Goal: Task Accomplishment & Management: Complete application form

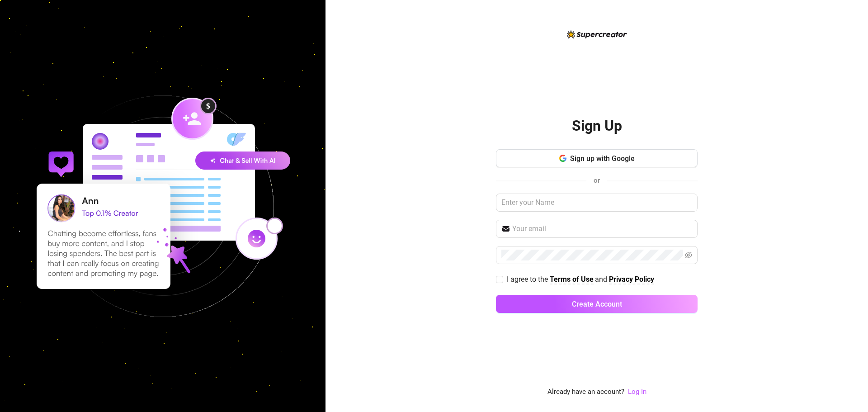
click at [735, 95] on div "Sign Up Sign up with Google or I agree to the Terms of Use and Privacy Policy C…" at bounding box center [596, 206] width 542 height 412
drag, startPoint x: 468, startPoint y: 152, endPoint x: 471, endPoint y: 157, distance: 5.5
click at [468, 152] on div "Sign Up Sign up with Google or I agree to the Terms of Use and Privacy Policy C…" at bounding box center [596, 206] width 542 height 412
click at [534, 202] on input "text" at bounding box center [597, 202] width 202 height 18
paste input "[PERSON_NAME][EMAIL_ADDRESS][DOMAIN_NAME]"
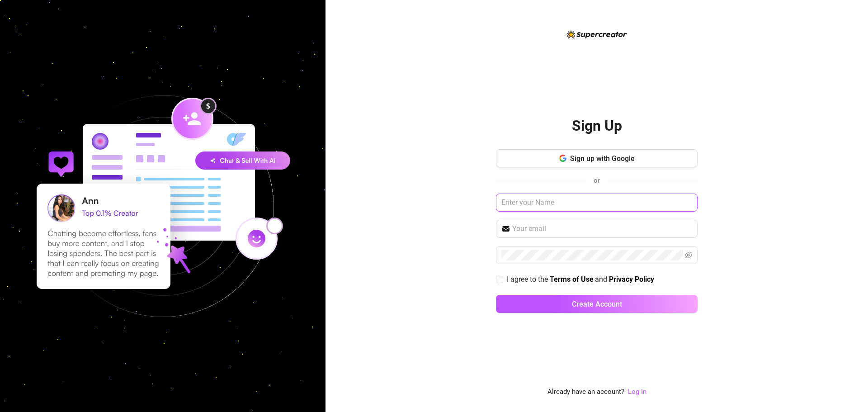
type input "[PERSON_NAME][EMAIL_ADDRESS][DOMAIN_NAME]"
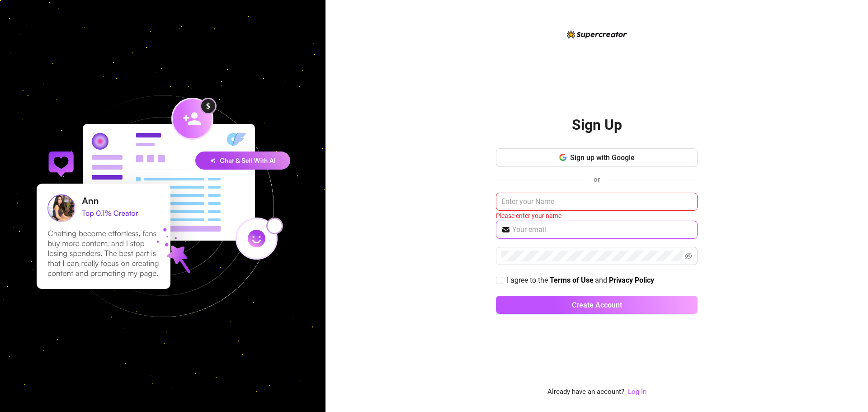
click at [541, 231] on input "text" at bounding box center [602, 229] width 180 height 11
paste input "[PERSON_NAME][EMAIL_ADDRESS][DOMAIN_NAME]"
type input "[PERSON_NAME][EMAIL_ADDRESS][DOMAIN_NAME]"
drag, startPoint x: 434, startPoint y: 242, endPoint x: 554, endPoint y: 174, distance: 137.8
click at [433, 242] on div "Sign Up Sign up with Google or Please enter your name [PERSON_NAME][EMAIL_ADDRE…" at bounding box center [596, 206] width 542 height 412
